Goal: Complete application form

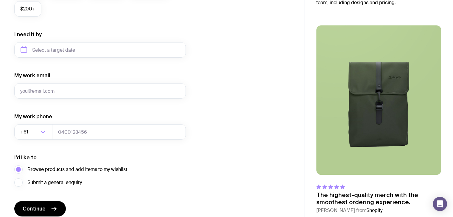
scroll to position [289, 0]
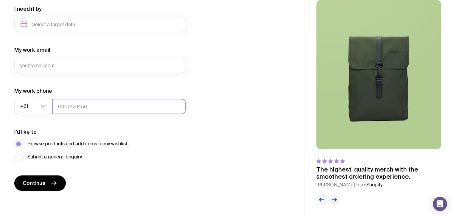
click at [74, 105] on input "tel" at bounding box center [119, 106] width 134 height 15
type input "0450461427"
click at [77, 67] on input "My work email" at bounding box center [100, 65] width 172 height 15
drag, startPoint x: 219, startPoint y: 78, endPoint x: 206, endPoint y: 82, distance: 13.3
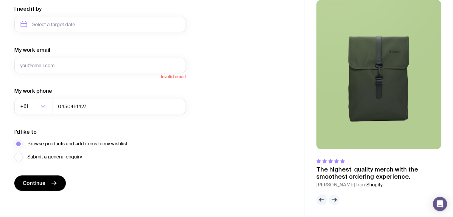
click at [336, 200] on icon "button" at bounding box center [334, 200] width 4 height 0
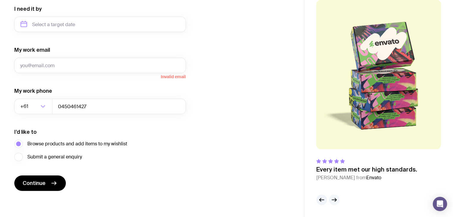
click at [336, 200] on icon "button" at bounding box center [334, 200] width 4 height 0
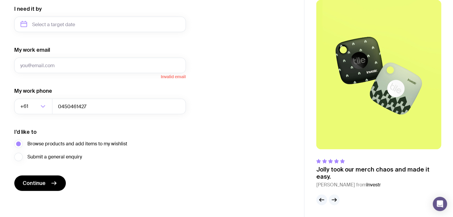
click at [336, 200] on icon "button" at bounding box center [334, 200] width 4 height 0
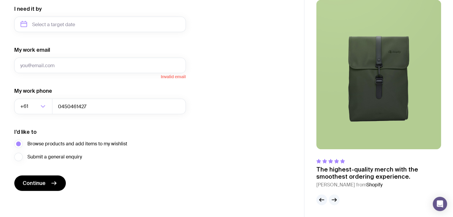
click at [336, 200] on icon "button" at bounding box center [334, 200] width 4 height 0
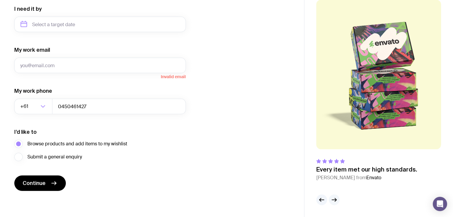
click at [336, 200] on icon "button" at bounding box center [334, 200] width 4 height 0
